Goal: Browse casually

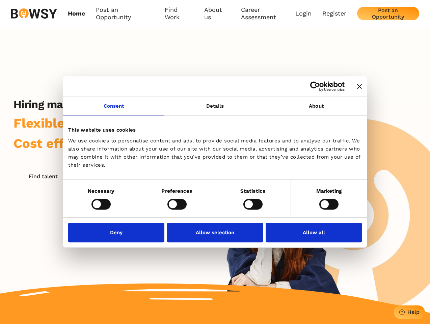
click at [358, 87] on icon "Close banner" at bounding box center [360, 86] width 5 height 5
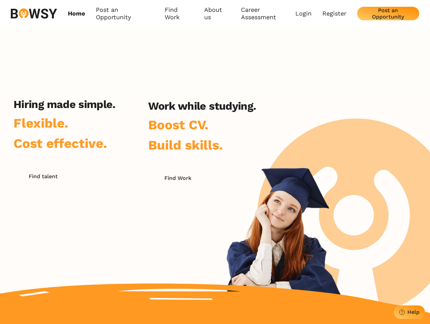
click at [114, 110] on link "Consent" at bounding box center [113, 106] width 101 height 19
click at [215, 110] on h2 "Work while studying." at bounding box center [202, 106] width 108 height 13
click at [317, 110] on div "Hiring made simple. Flexible. Cost effective. Find talent Work while studying. …" at bounding box center [215, 170] width 430 height 287
click at [101, 204] on div "Hiring made simple. Flexible. Cost effective. Find talent Work while studying. …" at bounding box center [135, 184] width 270 height 172
click at [177, 204] on div "Hiring made simple. Flexible. Cost effective. Find talent Work while studying. …" at bounding box center [135, 184] width 270 height 172
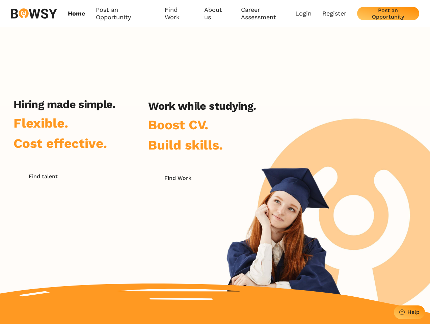
click at [253, 204] on div "Hiring made simple. Flexible. Cost effective. Find talent Work while studying. …" at bounding box center [135, 184] width 270 height 172
click at [329, 204] on div "Hiring made simple. Flexible. Cost effective. Find talent Work while studying. …" at bounding box center [215, 170] width 430 height 287
click at [118, 232] on div "Hiring made simple. Flexible. Cost effective. Find talent Work while studying. …" at bounding box center [135, 184] width 270 height 172
click at [215, 232] on div "Hiring made simple. Flexible. Cost effective. Find talent Work while studying. …" at bounding box center [135, 184] width 270 height 172
